Goal: Information Seeking & Learning: Learn about a topic

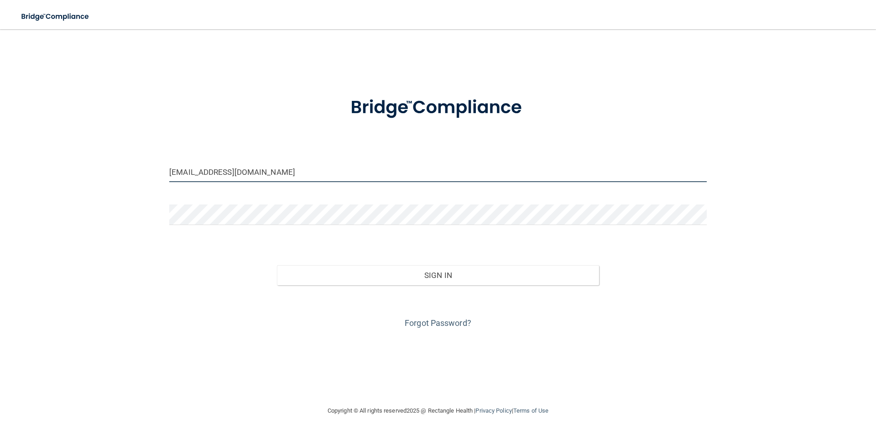
drag, startPoint x: 242, startPoint y: 173, endPoint x: 170, endPoint y: 171, distance: 71.7
click at [170, 171] on input "prleyts@hotmail.com" at bounding box center [438, 172] width 538 height 21
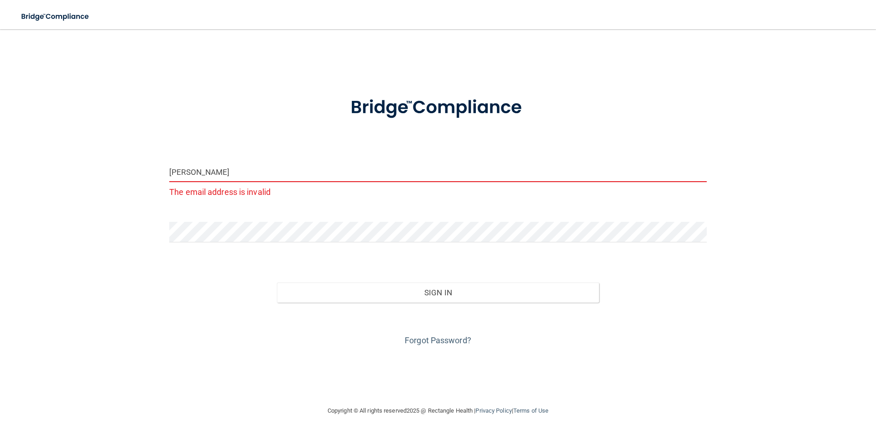
type input "[PERSON_NAME][EMAIL_ADDRESS][DOMAIN_NAME]"
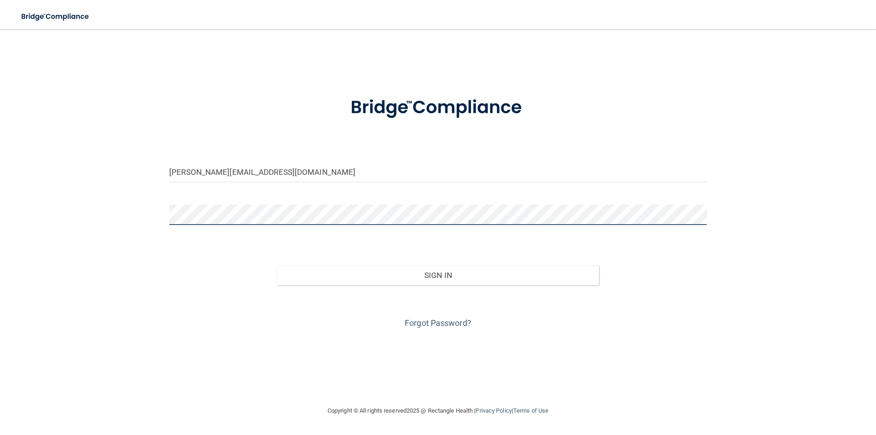
click at [146, 214] on div "robyn@majidiandental.com Invalid email/password. You don't have permission to a…" at bounding box center [438, 217] width 840 height 358
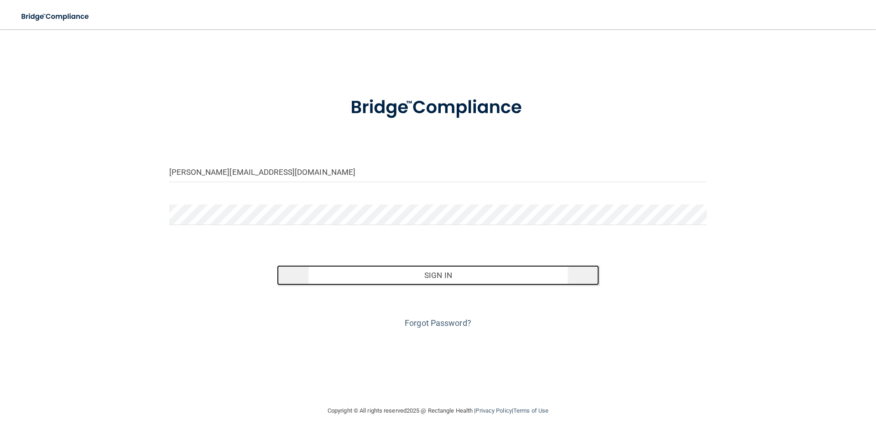
click at [462, 280] on button "Sign In" at bounding box center [438, 275] width 323 height 20
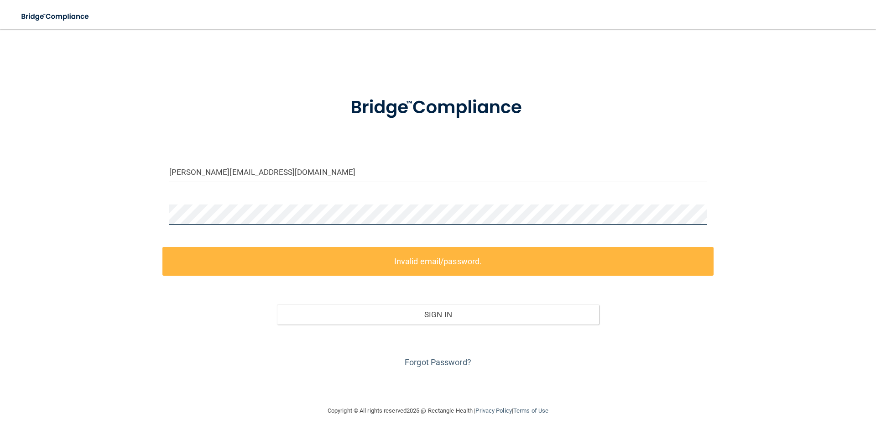
click at [57, 210] on div "robyn@majidiandental.com Invalid email/password. You don't have permission to a…" at bounding box center [438, 217] width 840 height 358
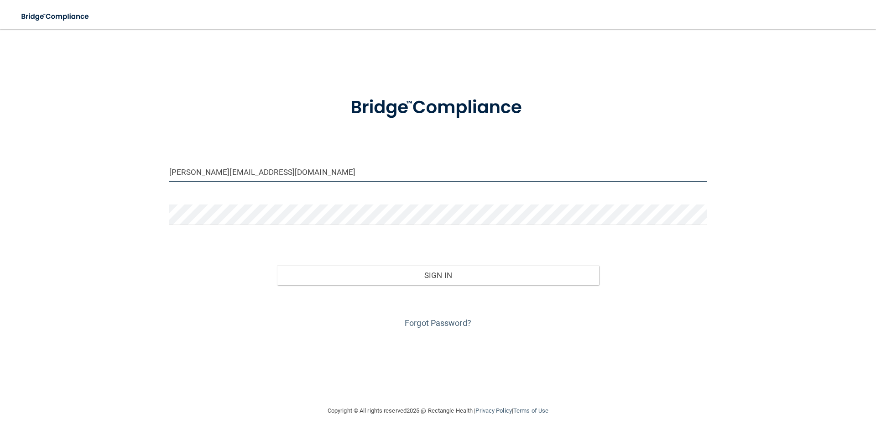
click at [310, 167] on input "[PERSON_NAME][EMAIL_ADDRESS][DOMAIN_NAME]" at bounding box center [438, 172] width 538 height 21
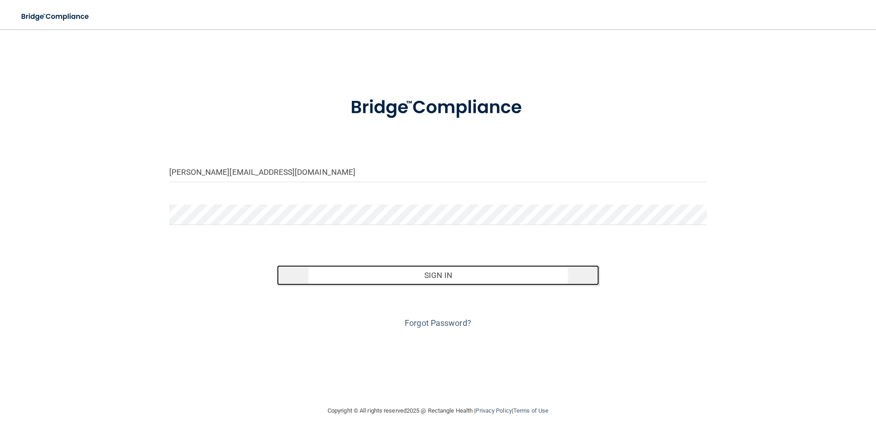
click at [463, 281] on button "Sign In" at bounding box center [438, 275] width 323 height 20
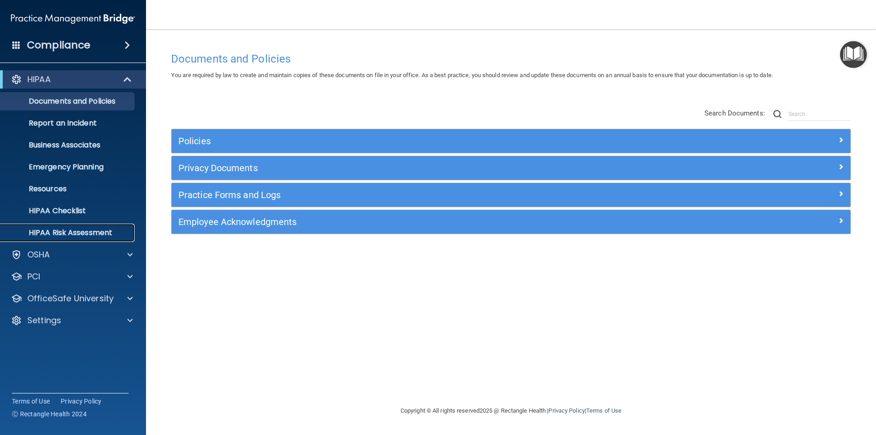
click at [56, 231] on p "HIPAA Risk Assessment" at bounding box center [68, 232] width 125 height 9
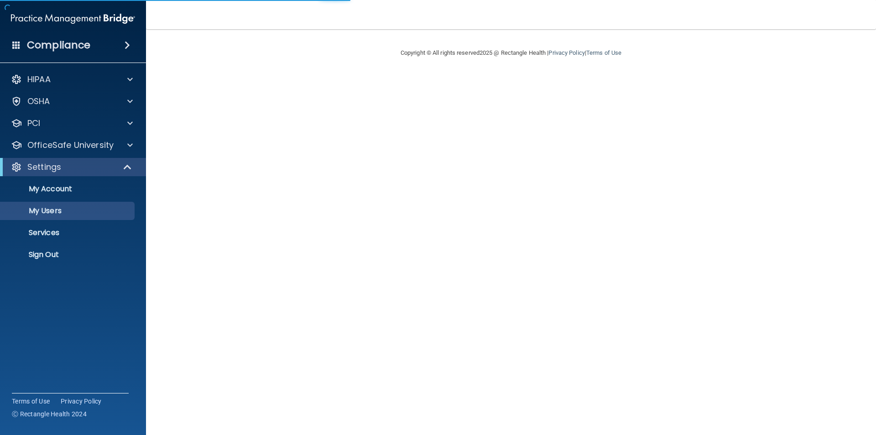
select select "20"
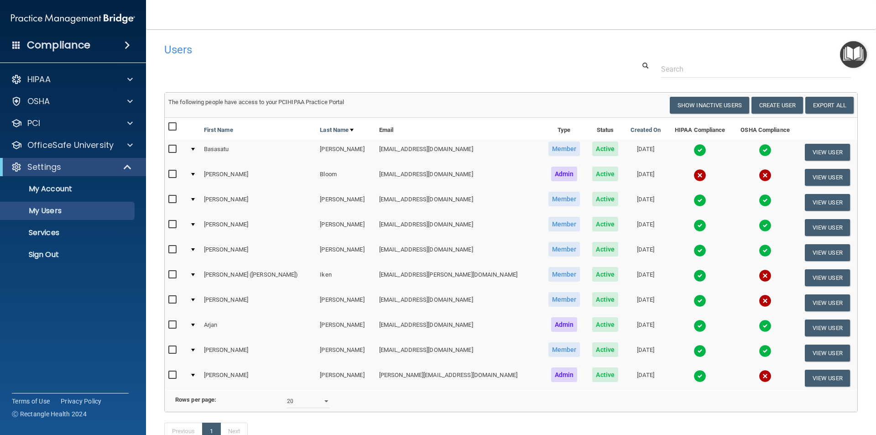
scroll to position [46, 0]
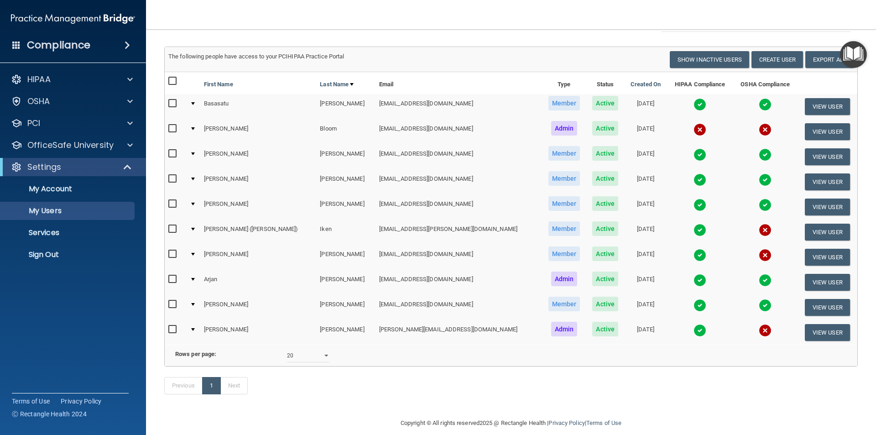
click at [759, 329] on img at bounding box center [765, 330] width 13 height 13
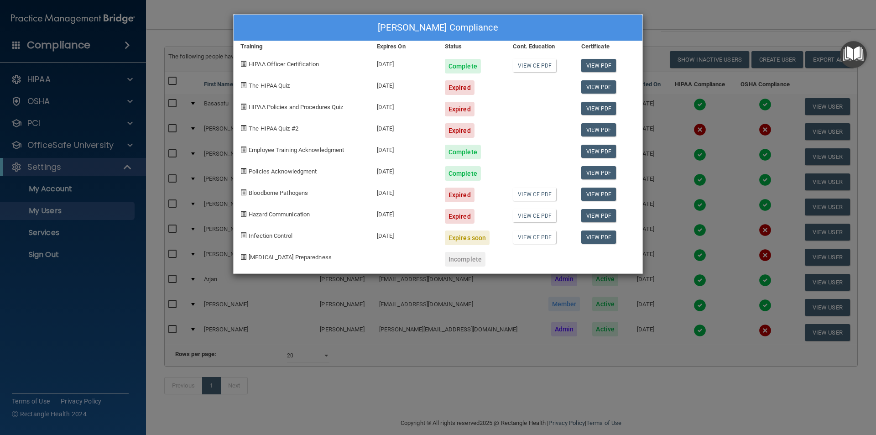
click at [671, 14] on div "Robyn Wilson's Compliance Training Expires On Status Cont. Education Certificat…" at bounding box center [438, 217] width 876 height 435
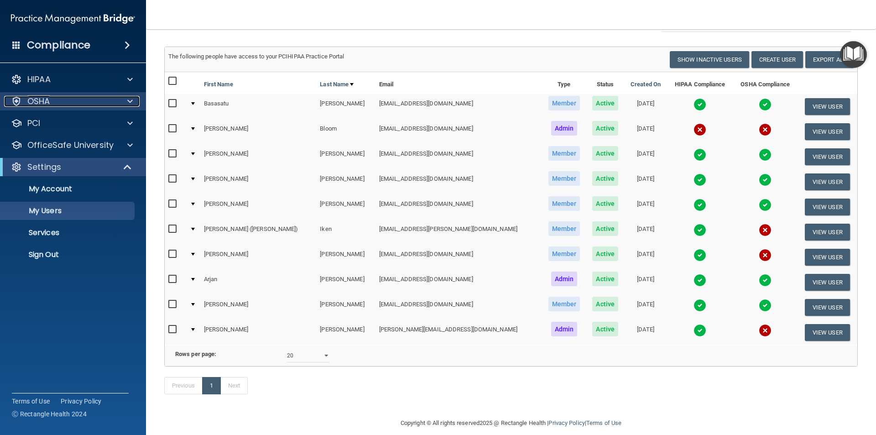
click at [79, 101] on div "OSHA" at bounding box center [60, 101] width 113 height 11
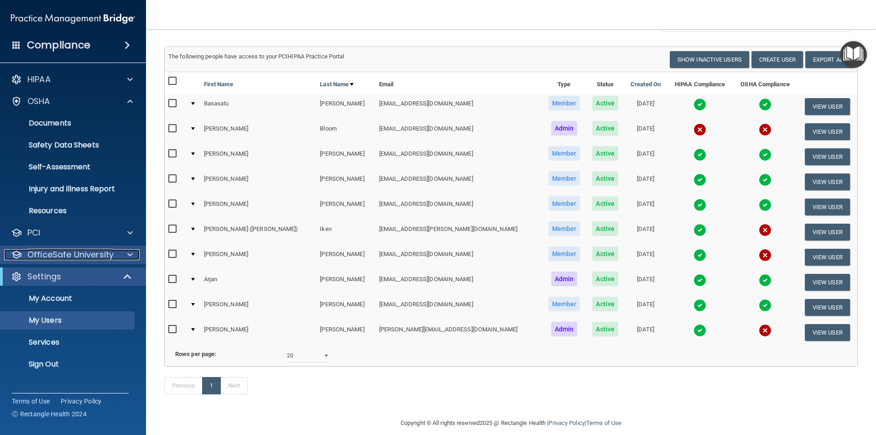
click at [107, 255] on p "OfficeSafe University" at bounding box center [70, 254] width 86 height 11
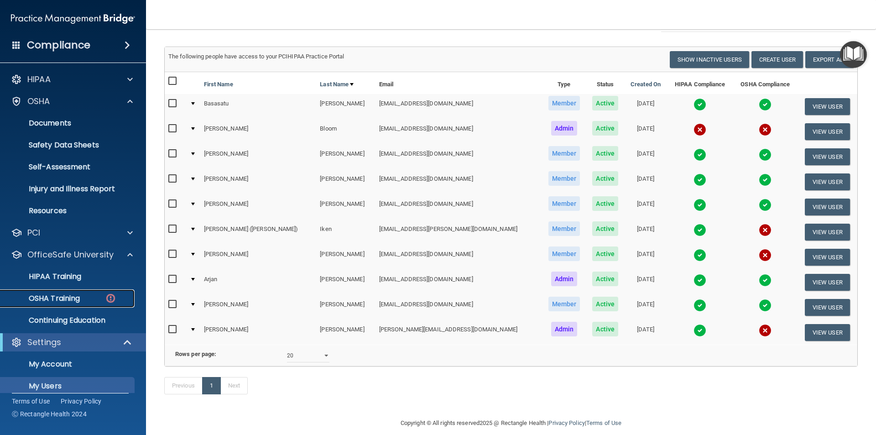
click at [83, 299] on div "OSHA Training" at bounding box center [68, 298] width 125 height 9
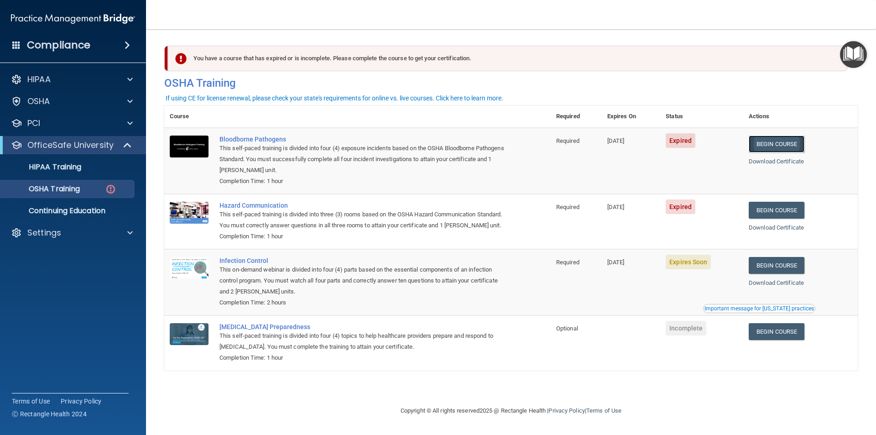
click at [793, 147] on link "Begin Course" at bounding box center [777, 144] width 56 height 17
click at [126, 47] on span at bounding box center [127, 45] width 5 height 11
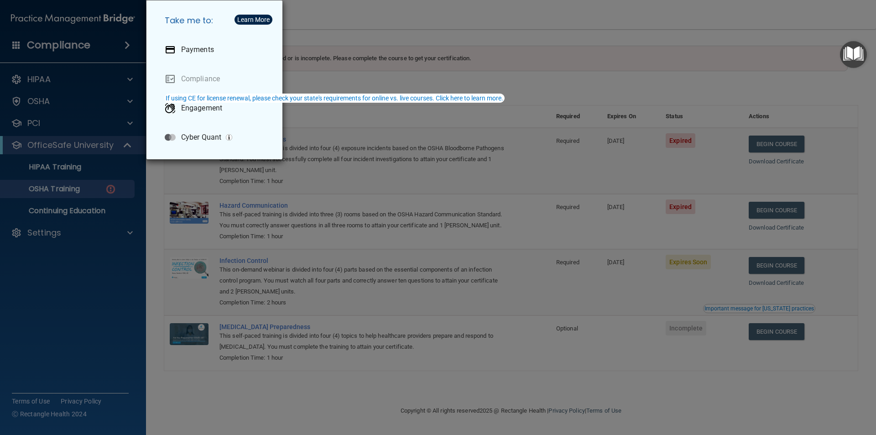
click at [126, 47] on div "Take me to: Payments Compliance Engagement Cyber Quant" at bounding box center [438, 217] width 876 height 435
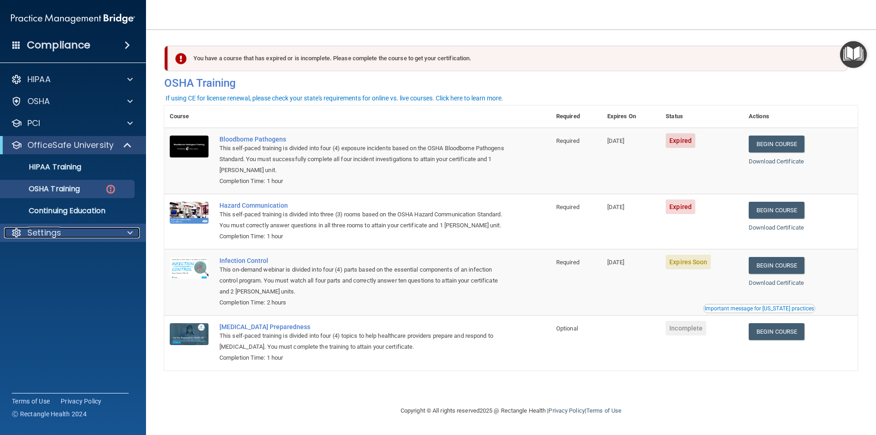
click at [131, 232] on span at bounding box center [129, 232] width 5 height 11
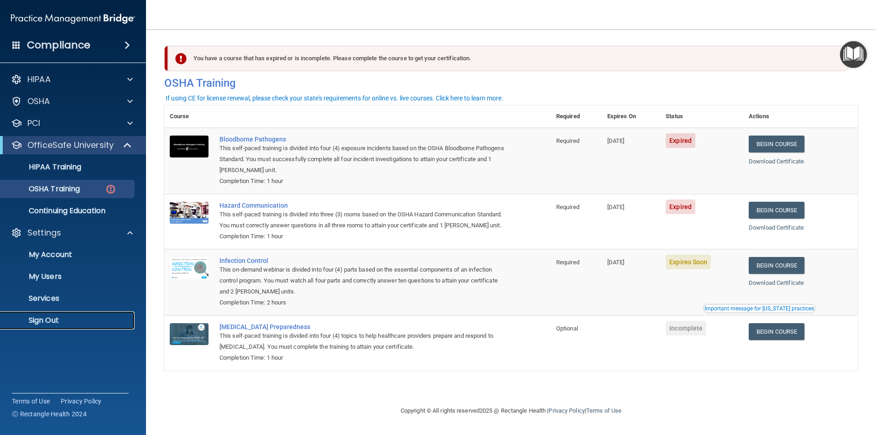
click at [58, 320] on p "Sign Out" at bounding box center [68, 320] width 125 height 9
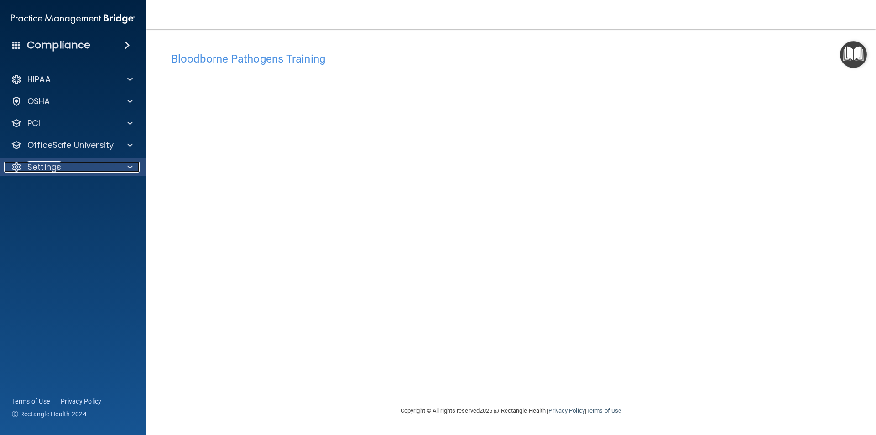
click at [60, 168] on p "Settings" at bounding box center [44, 167] width 34 height 11
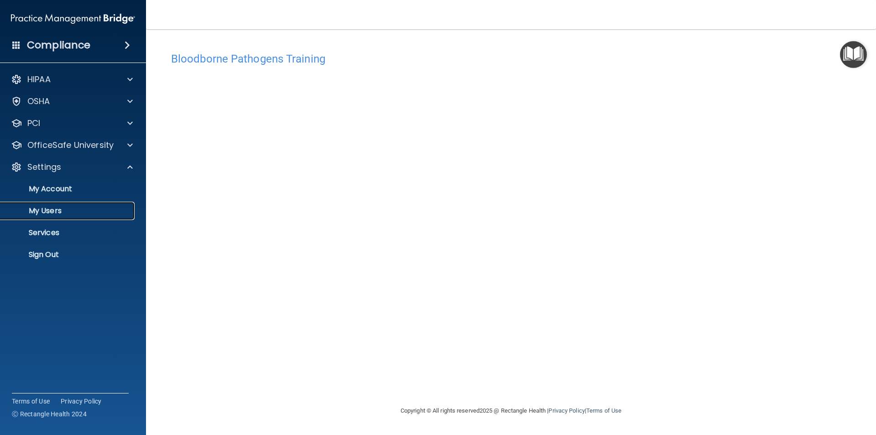
click at [60, 206] on p "My Users" at bounding box center [68, 210] width 125 height 9
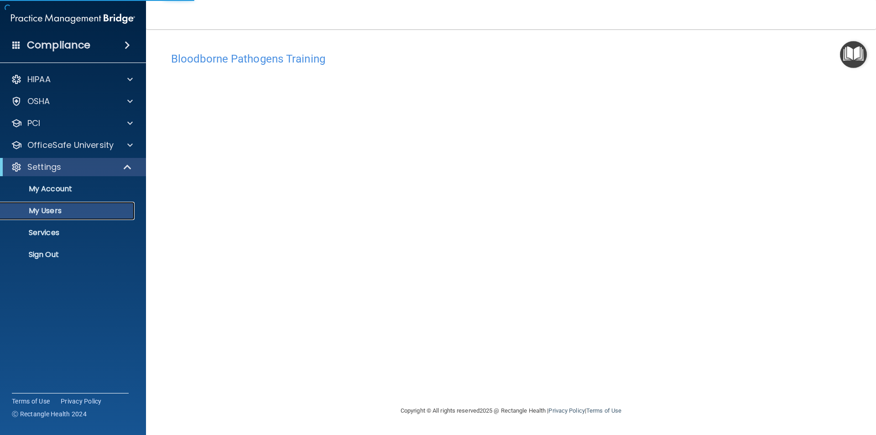
select select "20"
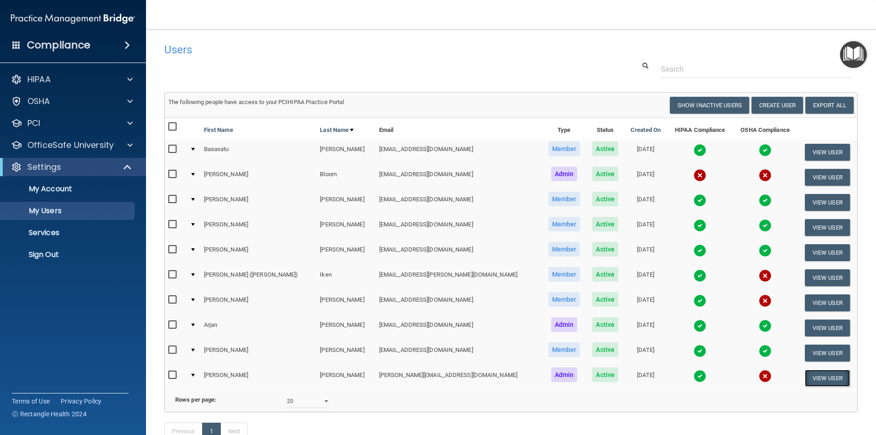
click at [805, 373] on button "View User" at bounding box center [827, 378] width 45 height 17
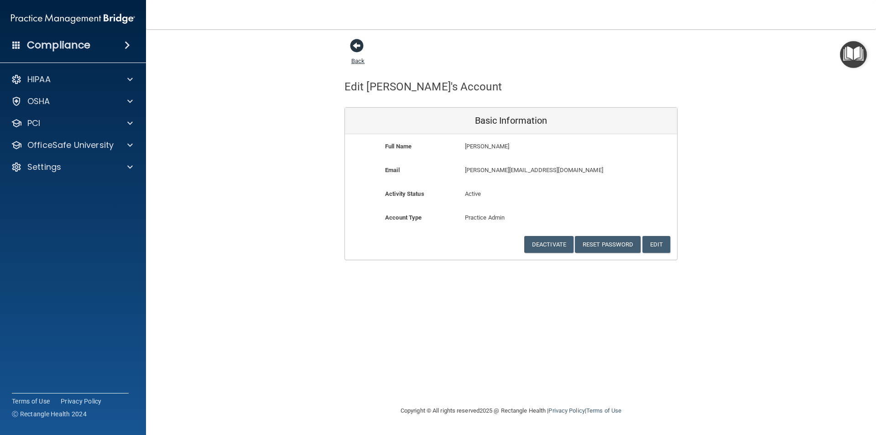
click at [361, 46] on span at bounding box center [357, 46] width 14 height 14
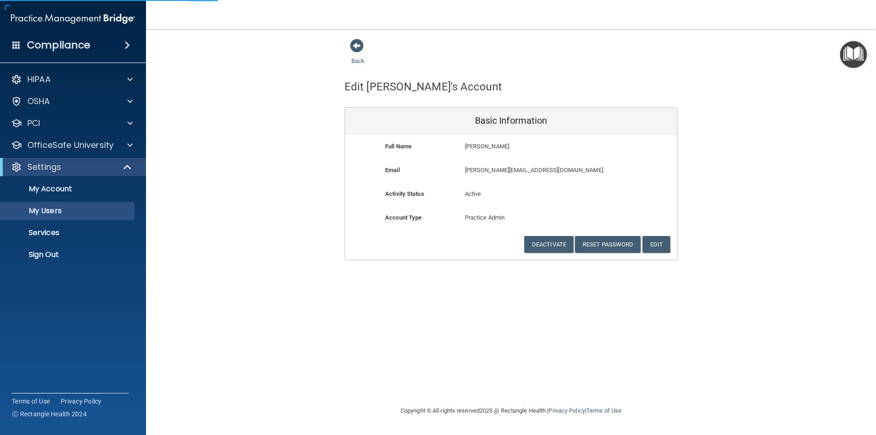
select select "20"
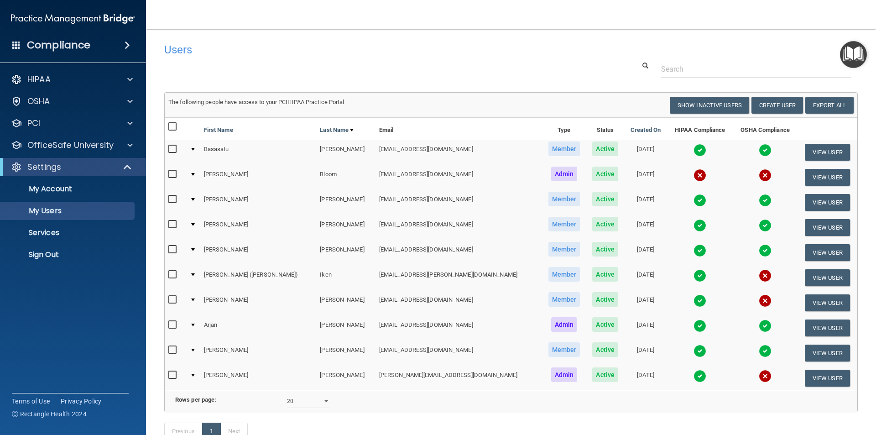
click at [759, 377] on img at bounding box center [765, 376] width 13 height 13
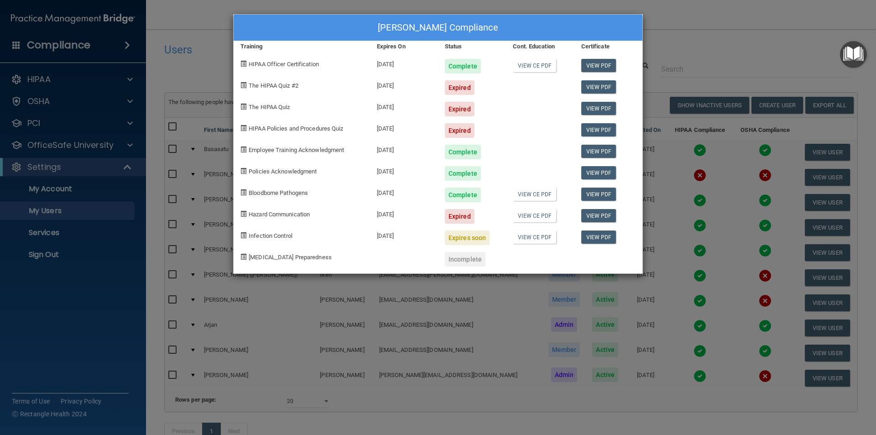
click at [614, 21] on div "Robyn Wilson's Compliance" at bounding box center [438, 28] width 409 height 26
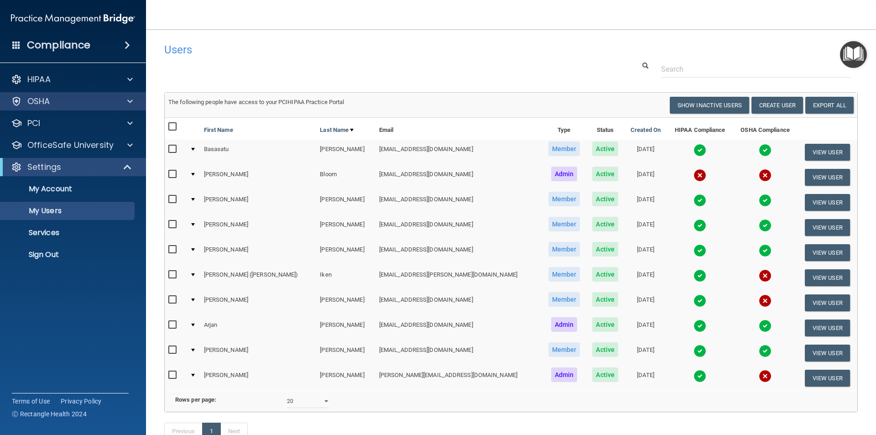
click at [56, 95] on div "OSHA" at bounding box center [73, 101] width 147 height 18
click at [100, 173] on div "Settings" at bounding box center [73, 167] width 146 height 18
click at [96, 187] on p "My Account" at bounding box center [68, 188] width 125 height 9
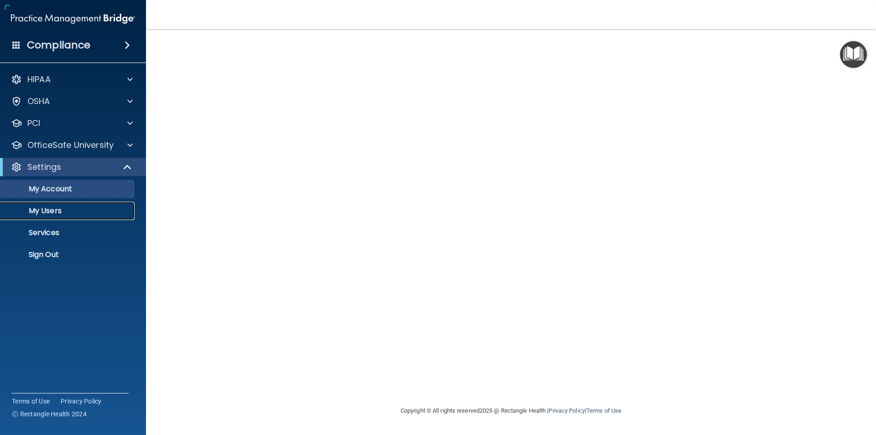
click at [101, 208] on p "My Users" at bounding box center [68, 210] width 125 height 9
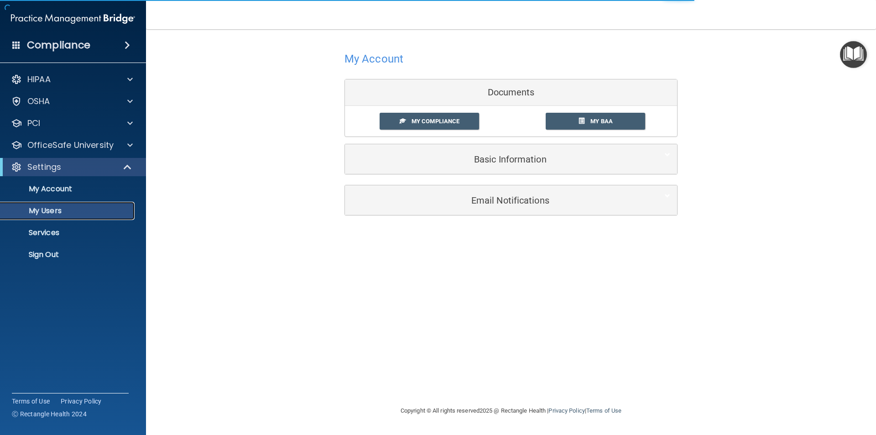
select select "20"
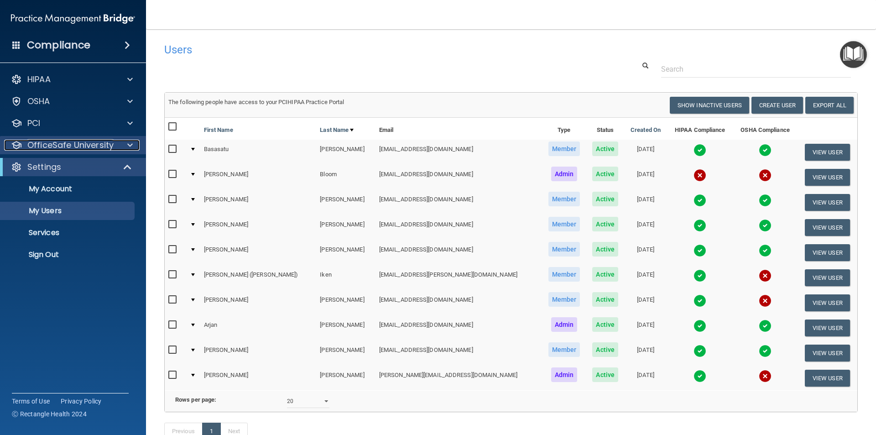
click at [127, 146] on div at bounding box center [128, 145] width 23 height 11
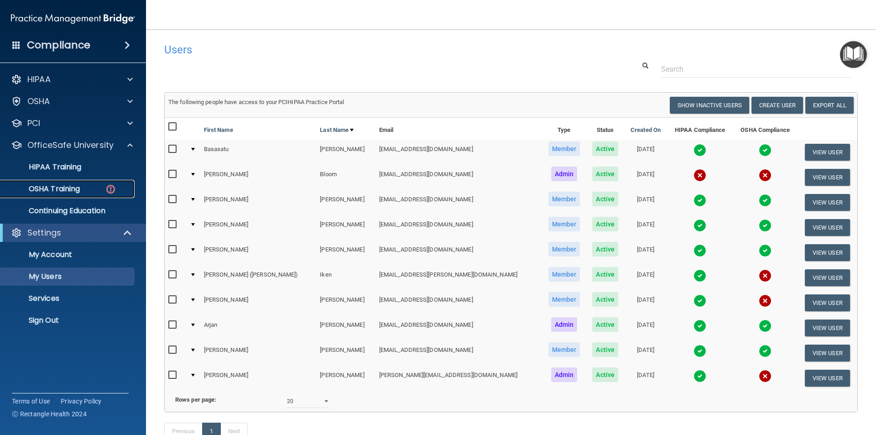
click at [117, 188] on div "OSHA Training" at bounding box center [68, 188] width 125 height 9
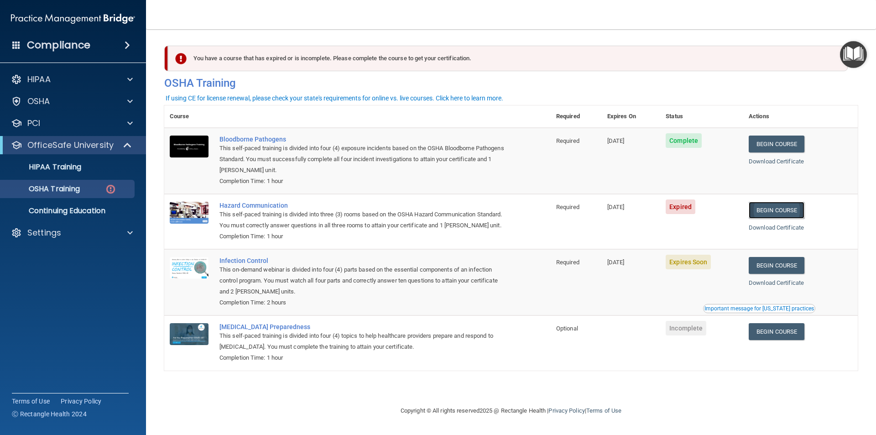
click at [779, 211] on link "Begin Course" at bounding box center [777, 210] width 56 height 17
click at [132, 230] on div at bounding box center [128, 232] width 23 height 11
click at [71, 315] on link "Sign Out" at bounding box center [63, 320] width 144 height 18
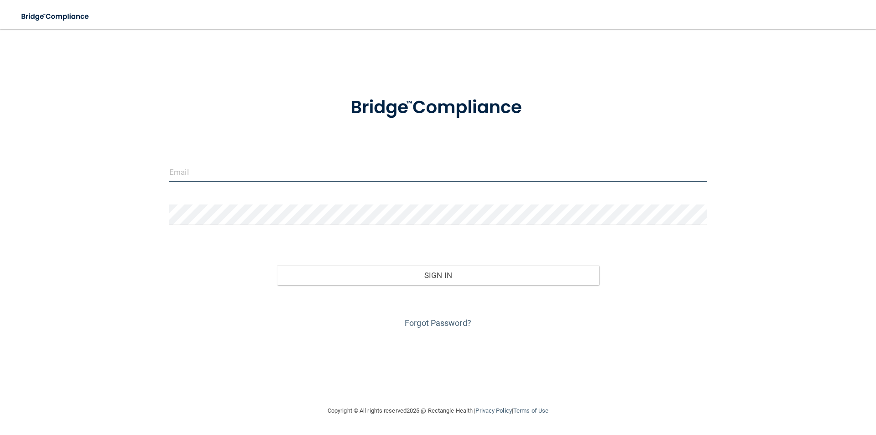
type input "prleyts@hotmail.com"
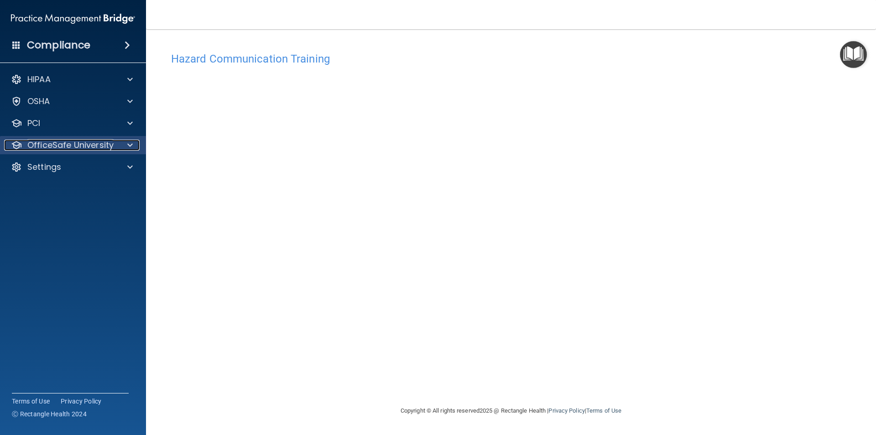
click at [133, 147] on div at bounding box center [128, 145] width 23 height 11
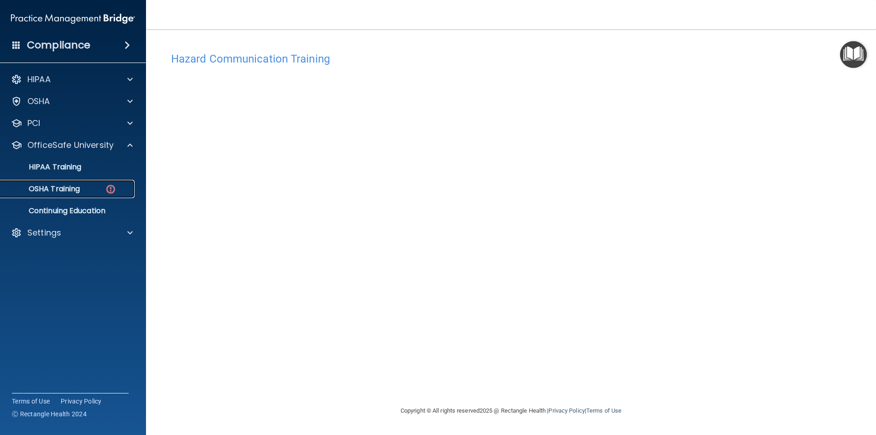
click at [93, 185] on div "OSHA Training" at bounding box center [68, 188] width 125 height 9
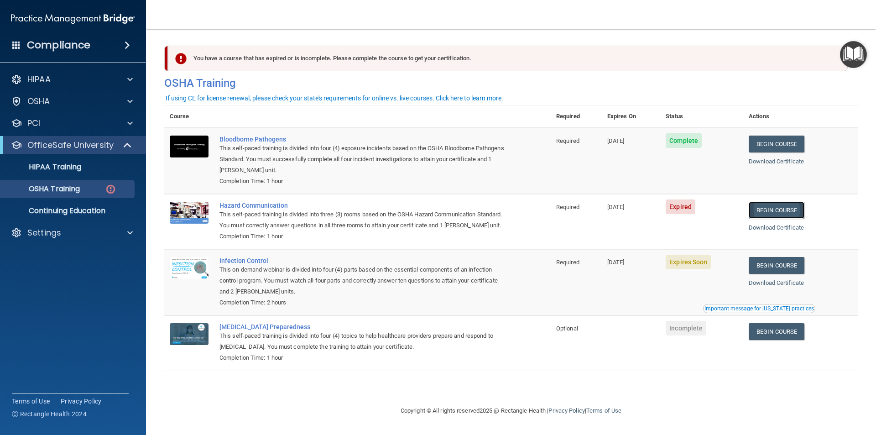
click at [776, 209] on link "Begin Course" at bounding box center [777, 210] width 56 height 17
click at [768, 209] on link "Begin Course" at bounding box center [777, 210] width 56 height 17
click at [55, 235] on p "Settings" at bounding box center [44, 232] width 34 height 11
click at [61, 278] on p "My Users" at bounding box center [68, 276] width 125 height 9
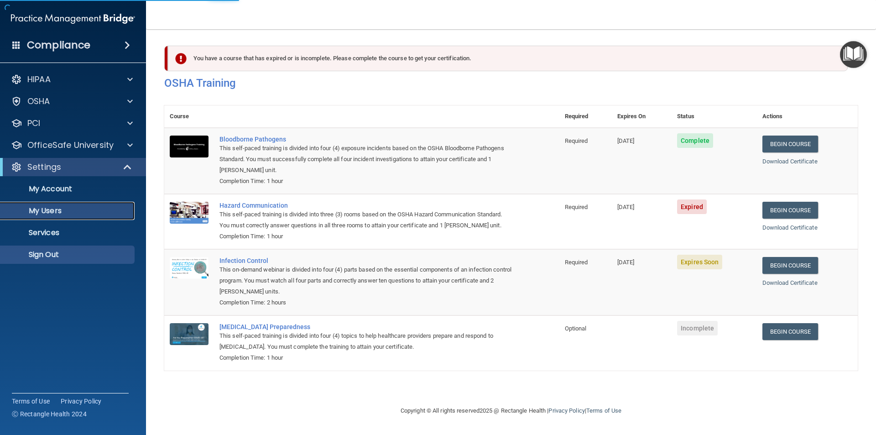
select select "20"
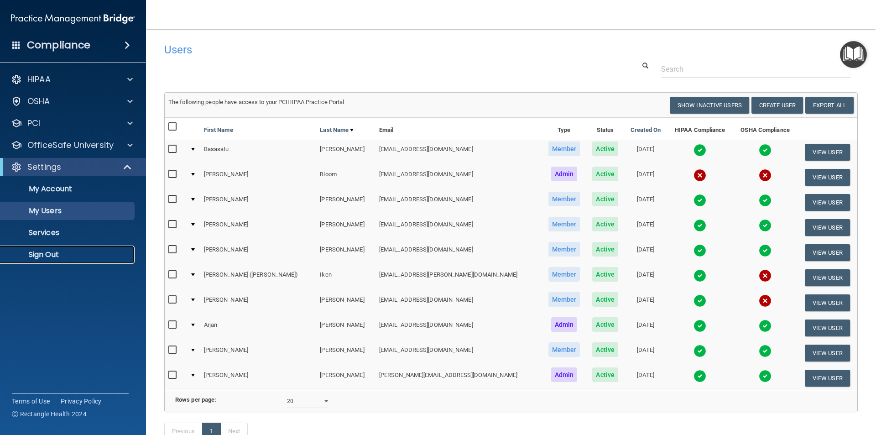
drag, startPoint x: 57, startPoint y: 252, endPoint x: 64, endPoint y: 252, distance: 7.8
click at [57, 252] on p "Sign Out" at bounding box center [68, 254] width 125 height 9
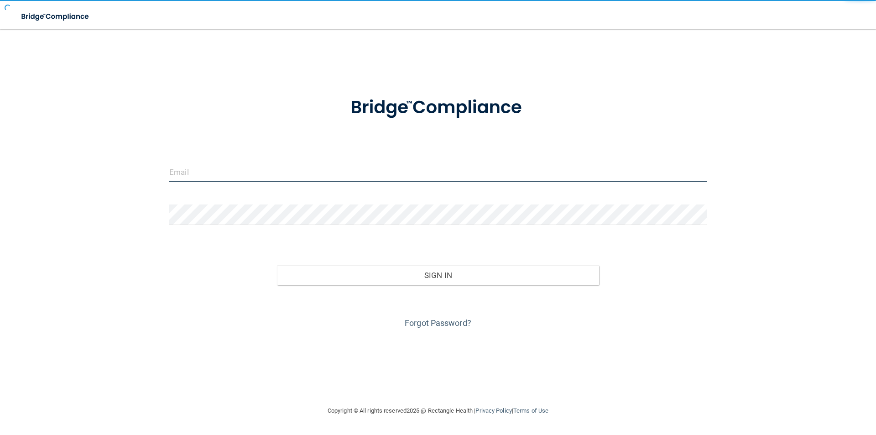
type input "prleyts@hotmail.com"
